Goal: Task Accomplishment & Management: Use online tool/utility

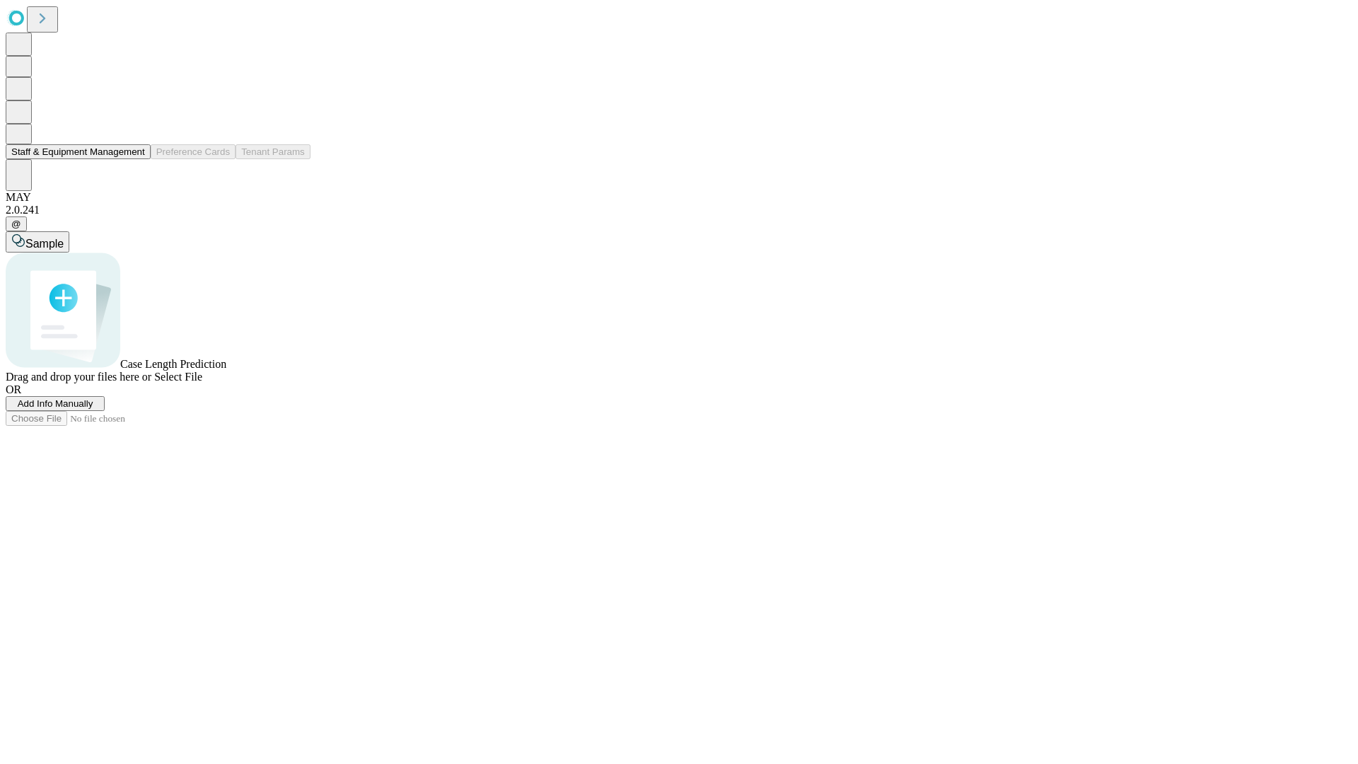
click at [135, 159] on button "Staff & Equipment Management" at bounding box center [78, 151] width 145 height 15
